Goal: Task Accomplishment & Management: Manage account settings

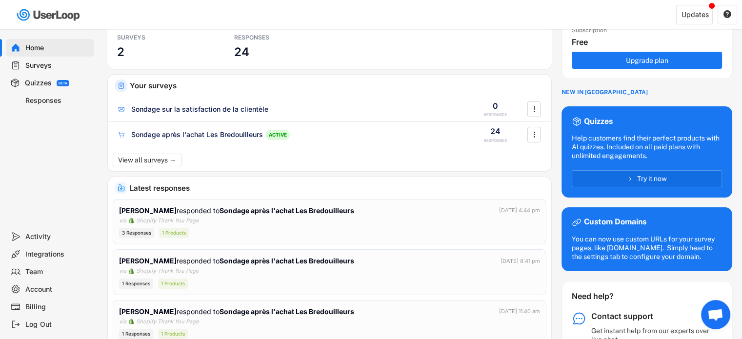
scroll to position [98, 0]
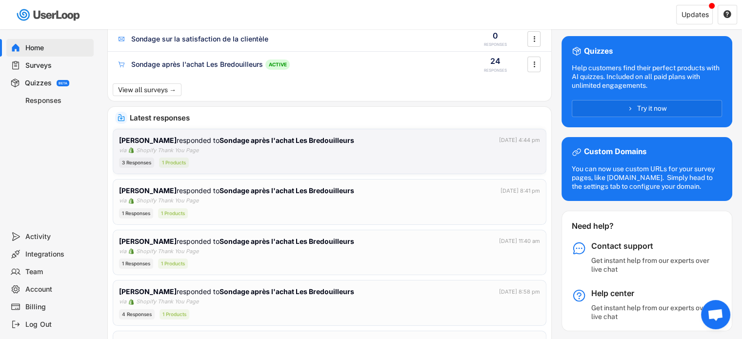
click at [262, 152] on div "[PERSON_NAME] responded to Sondage après l'achat Les Bredouilleurs [DATE] 4:44 …" at bounding box center [329, 151] width 421 height 33
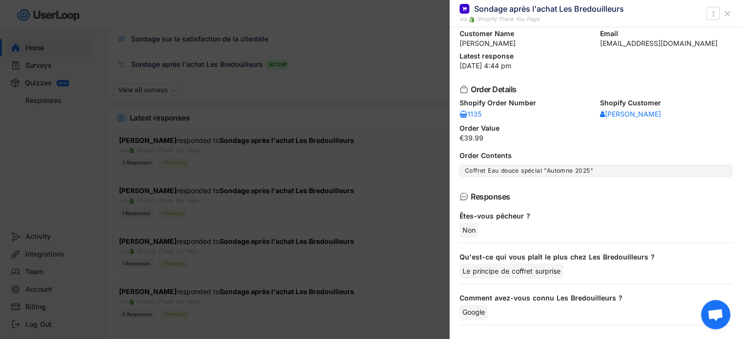
click at [724, 12] on icon at bounding box center [727, 14] width 10 height 10
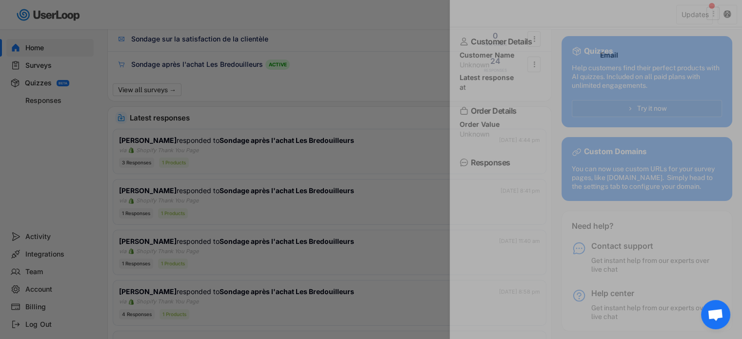
scroll to position [0, 0]
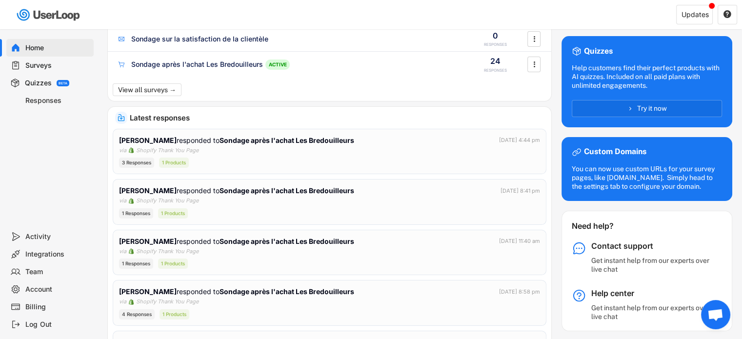
click at [30, 85] on div "Quizzes" at bounding box center [38, 83] width 27 height 9
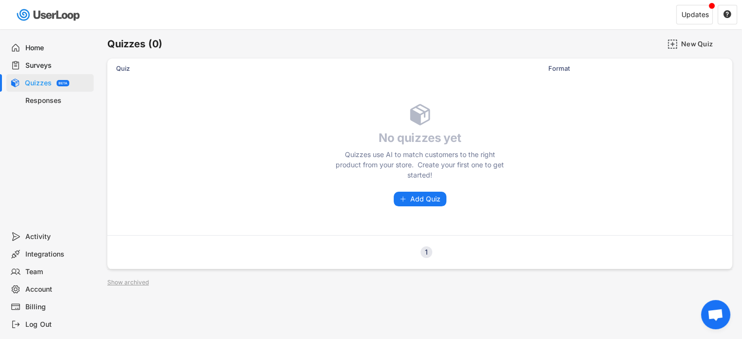
click at [36, 66] on div "Surveys" at bounding box center [57, 65] width 64 height 9
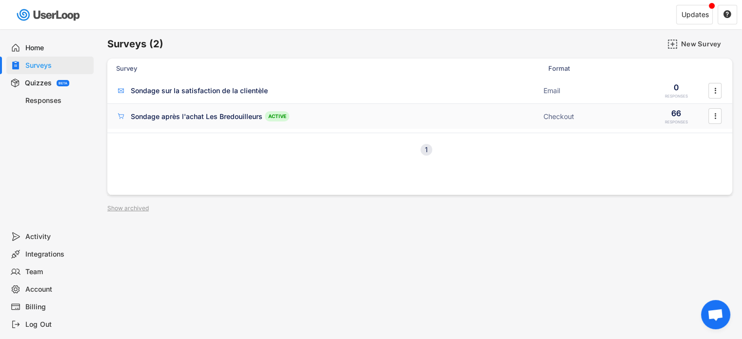
click at [341, 123] on div "Sondage après l'achat Les Bredouilleurs ACTIVE Checkout 66 RESPONSES " at bounding box center [419, 116] width 625 height 25
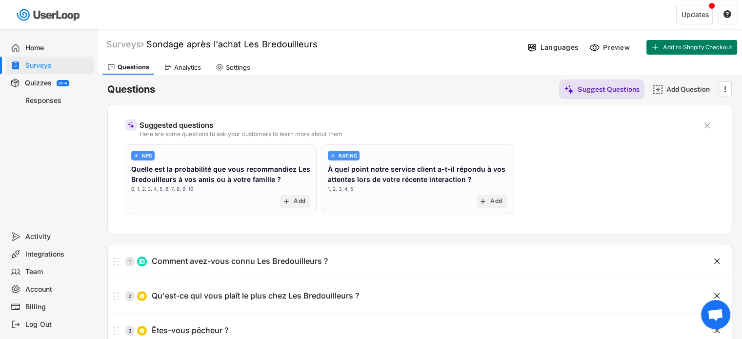
scroll to position [146, 0]
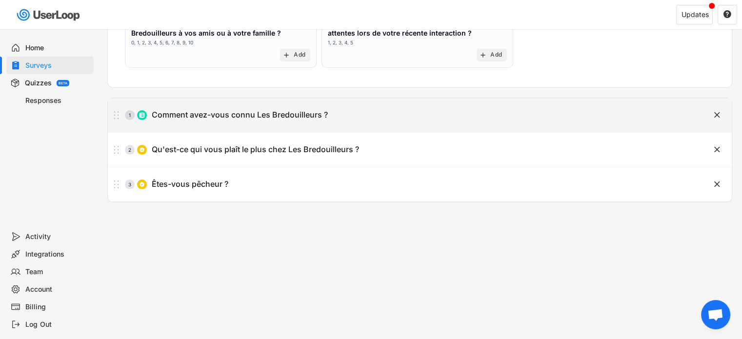
click at [204, 124] on div "1 Comment avez-vous connu Les Bredouilleurs ?" at bounding box center [395, 115] width 575 height 20
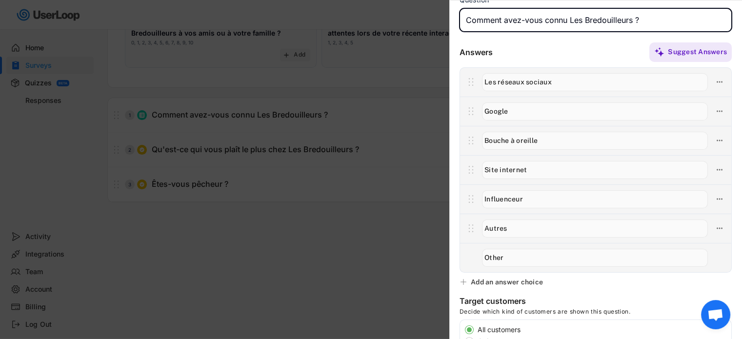
scroll to position [98, 0]
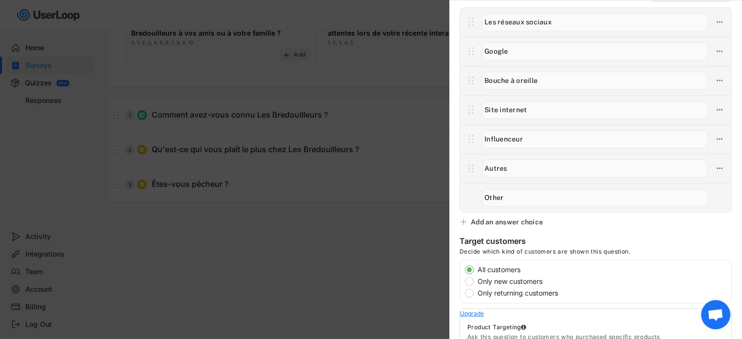
click at [541, 195] on input "input" at bounding box center [595, 198] width 226 height 18
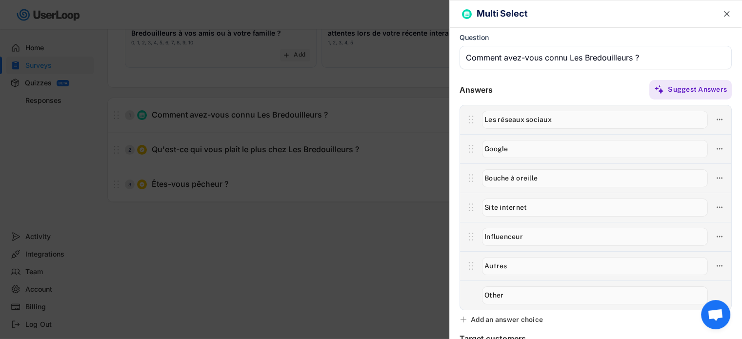
click at [466, 302] on div at bounding box center [595, 294] width 271 height 29
click at [536, 273] on input "input" at bounding box center [595, 266] width 226 height 18
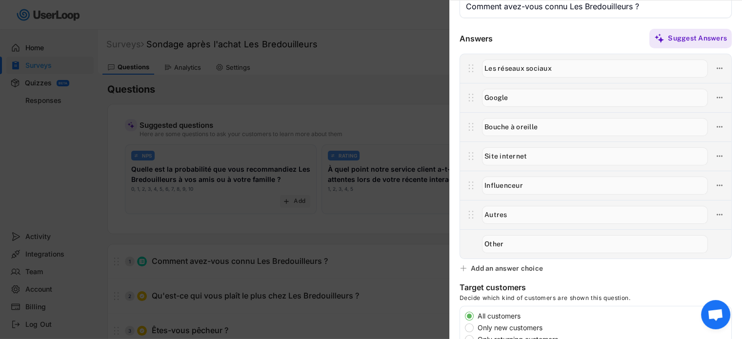
scroll to position [2, 0]
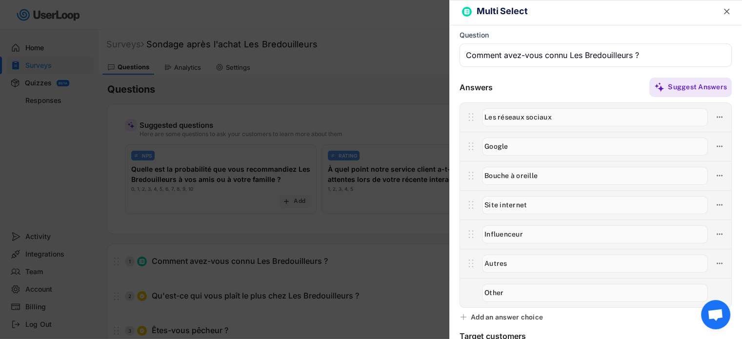
click at [61, 185] on div at bounding box center [371, 169] width 742 height 339
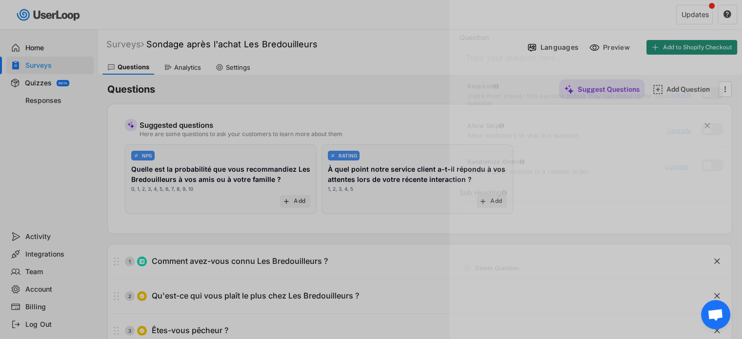
scroll to position [0, 0]
